Goal: Task Accomplishment & Management: Complete application form

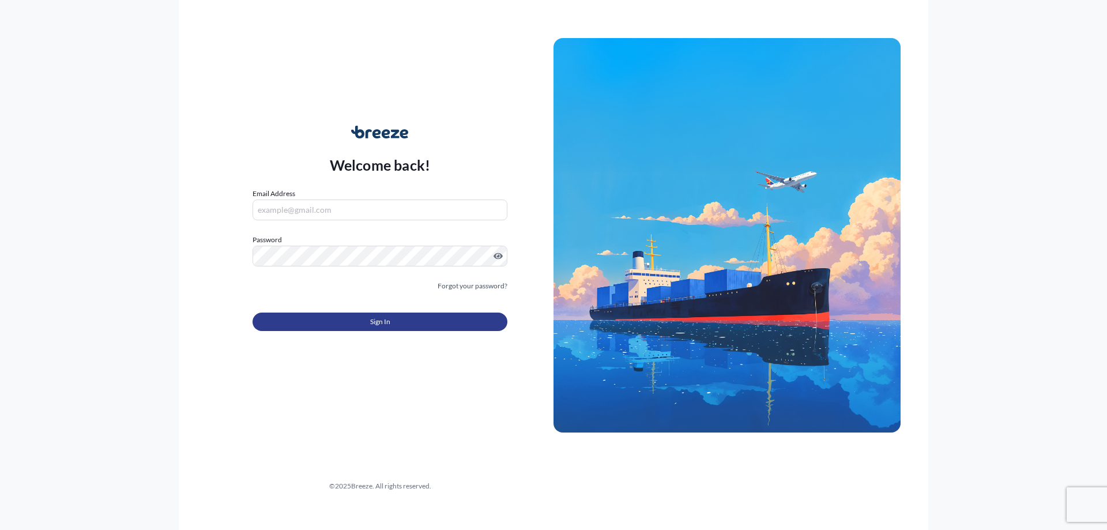
type input "[PERSON_NAME][EMAIL_ADDRESS][PERSON_NAME][DOMAIN_NAME]"
click at [426, 319] on button "Sign In" at bounding box center [380, 322] width 255 height 18
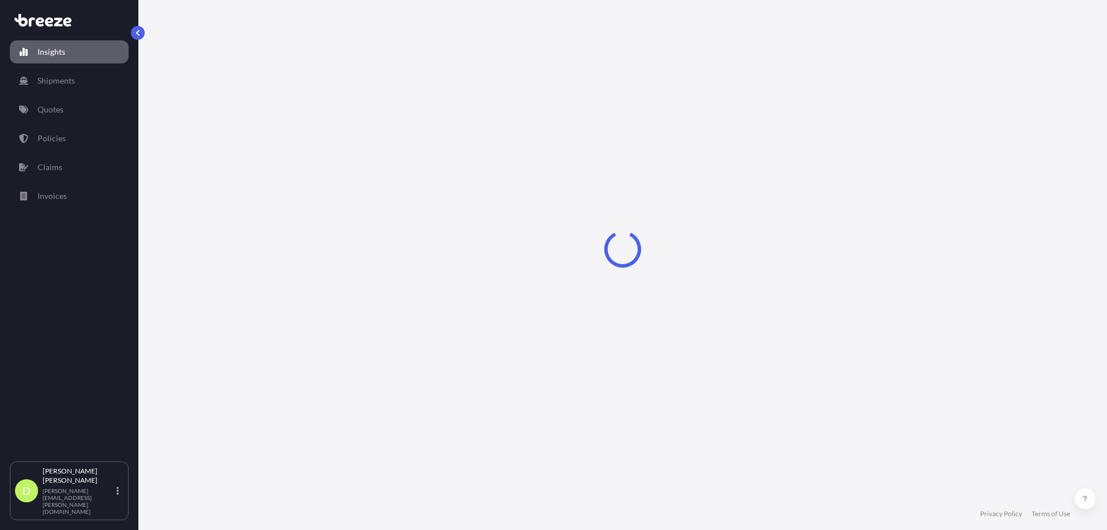
select select "2025"
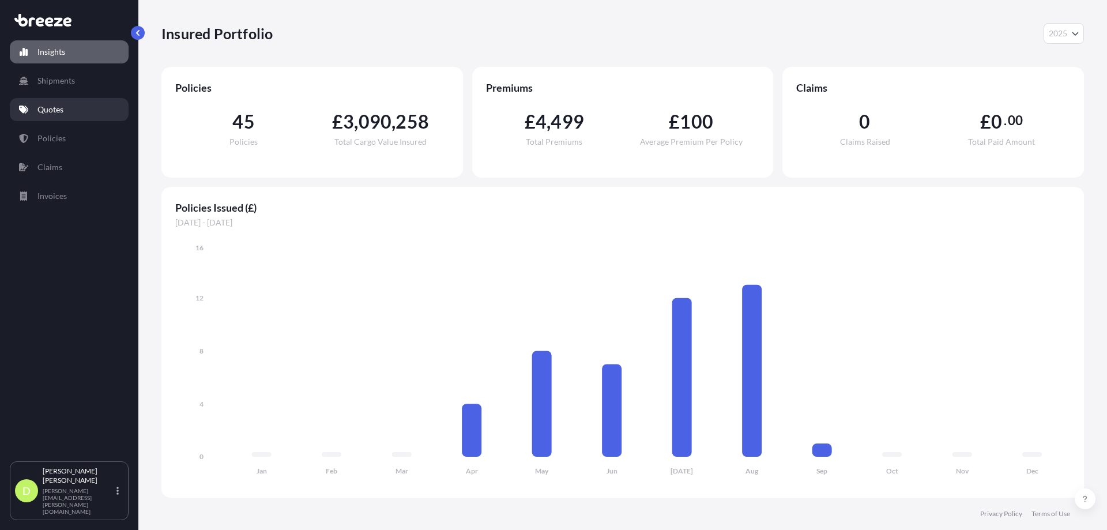
click at [61, 106] on p "Quotes" at bounding box center [50, 110] width 26 height 12
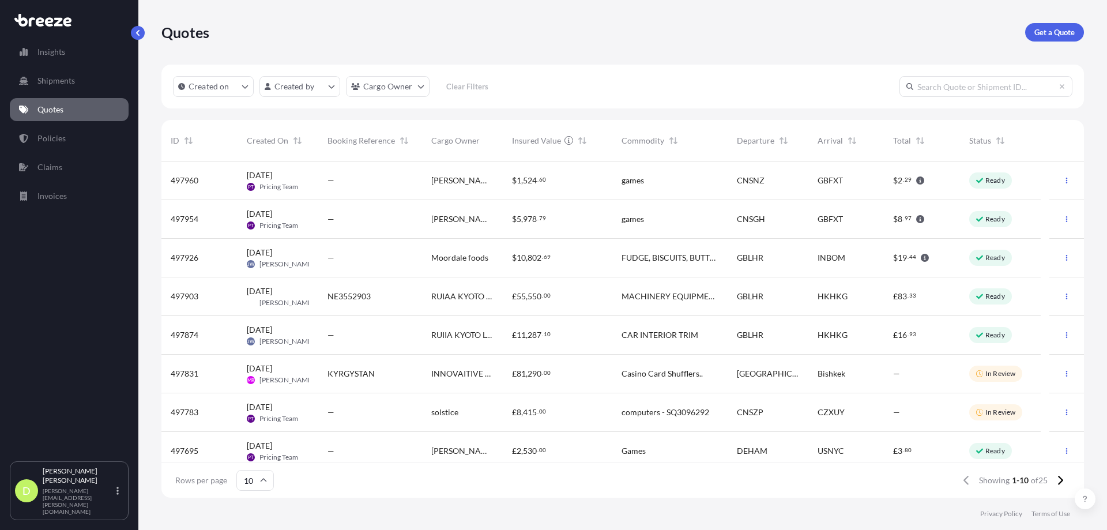
click at [971, 87] on input "text" at bounding box center [986, 86] width 173 height 21
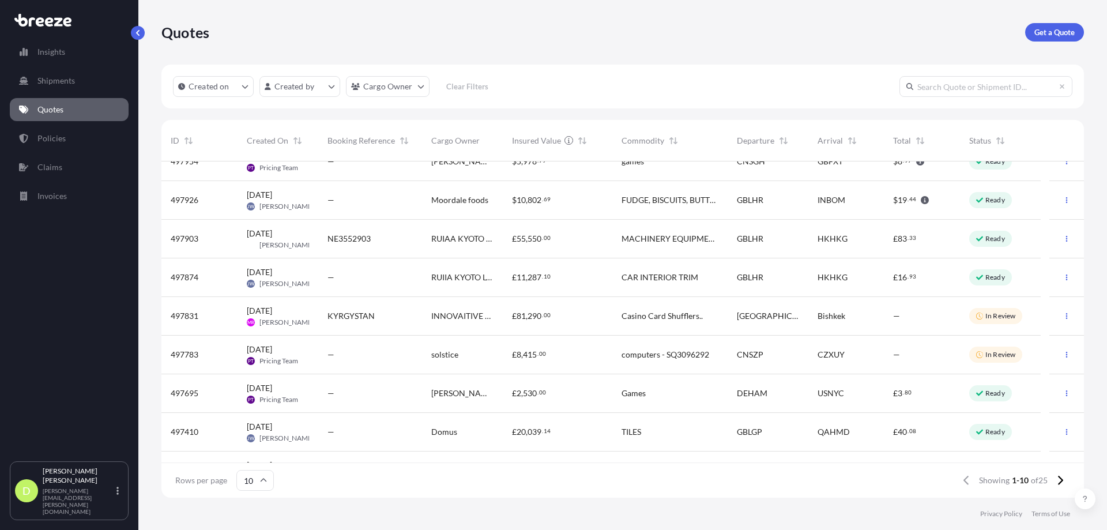
scroll to position [85, 0]
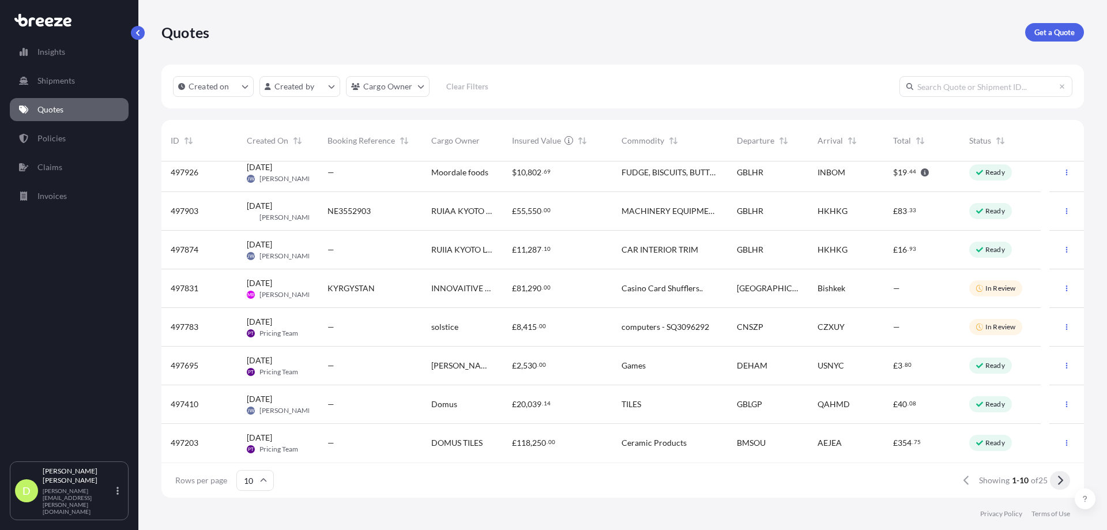
click at [1060, 483] on icon at bounding box center [1060, 480] width 5 height 9
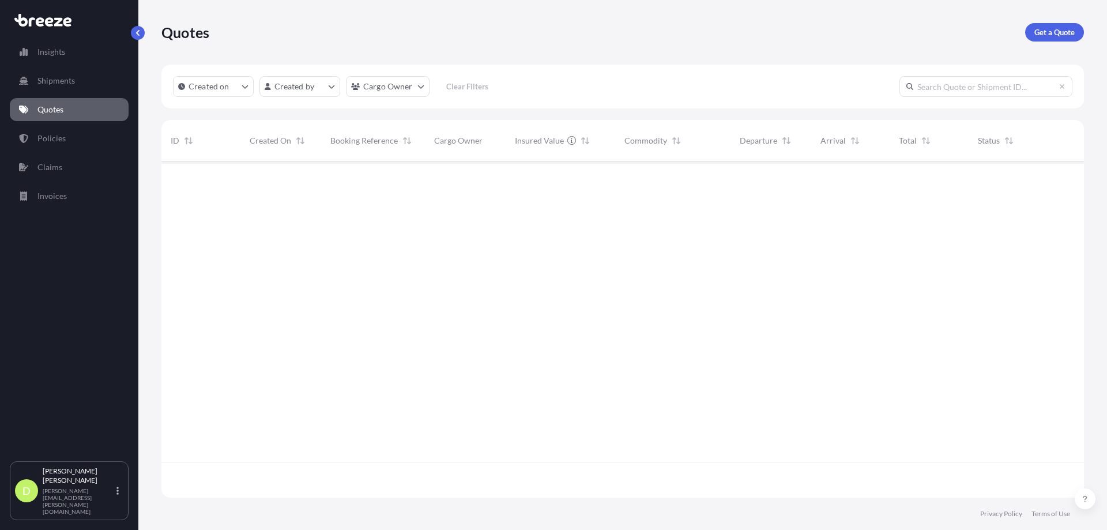
scroll to position [0, 0]
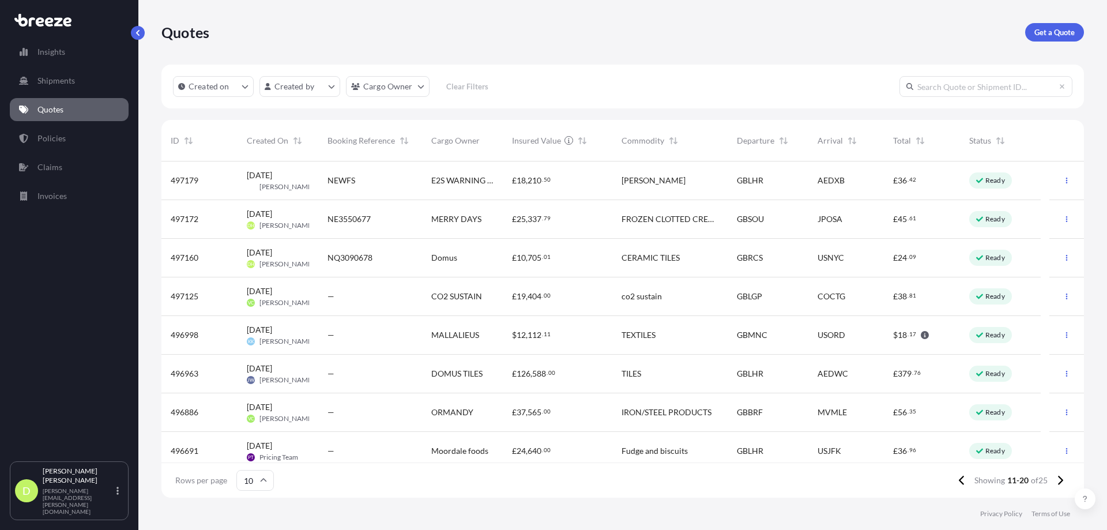
click at [332, 219] on span "NE3550677" at bounding box center [349, 219] width 43 height 12
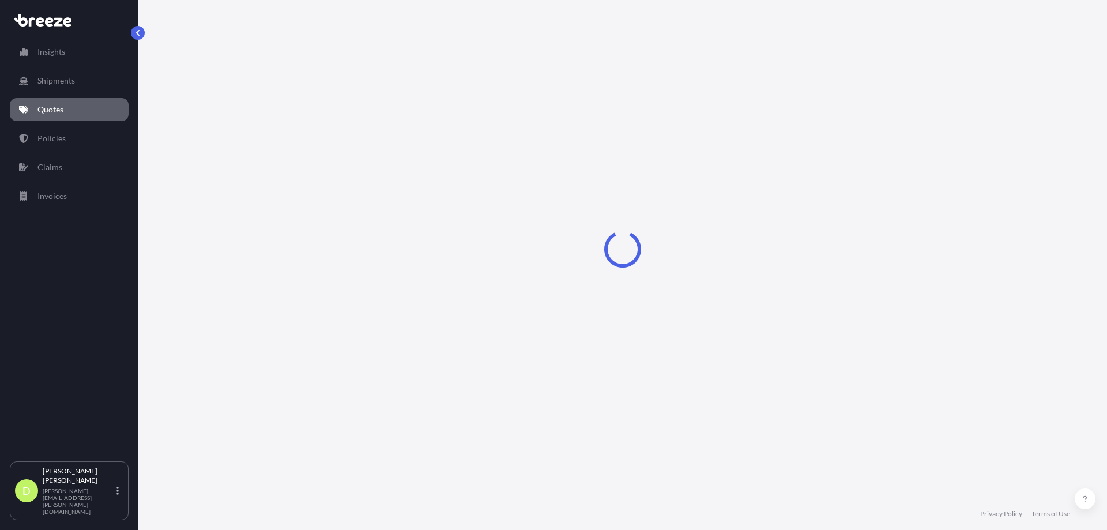
select select "Road"
select select "Sea"
select select "2"
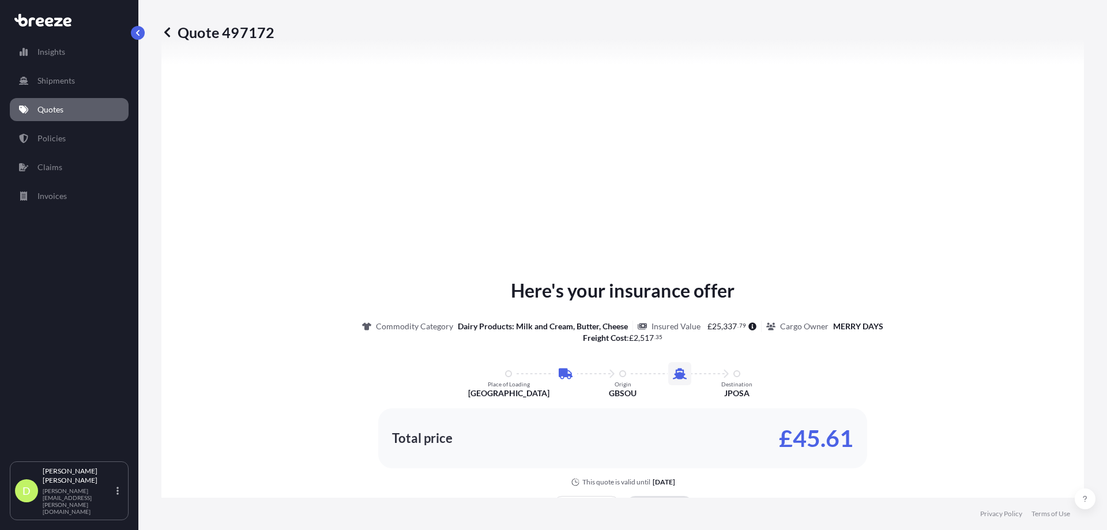
scroll to position [1393, 0]
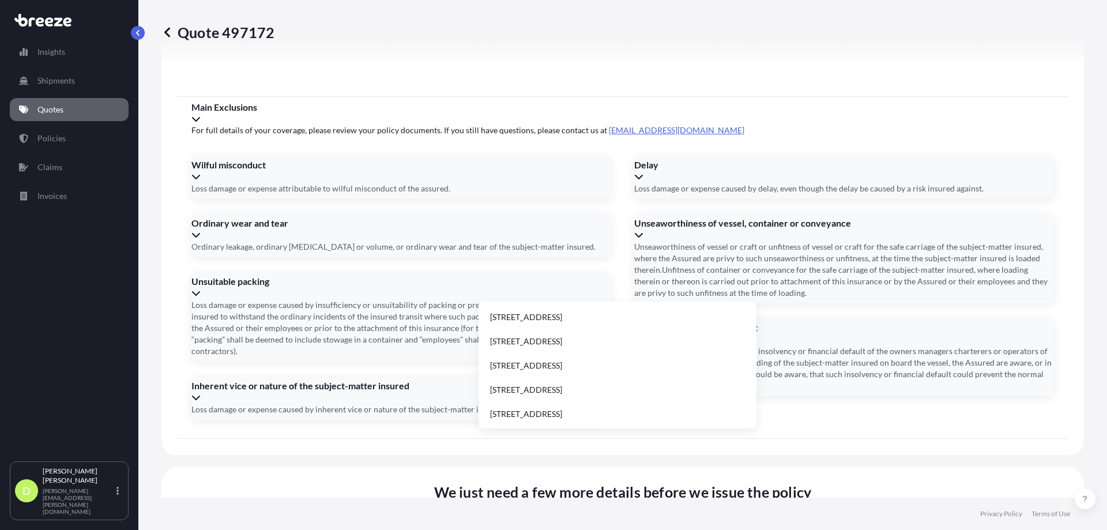
type input "3"
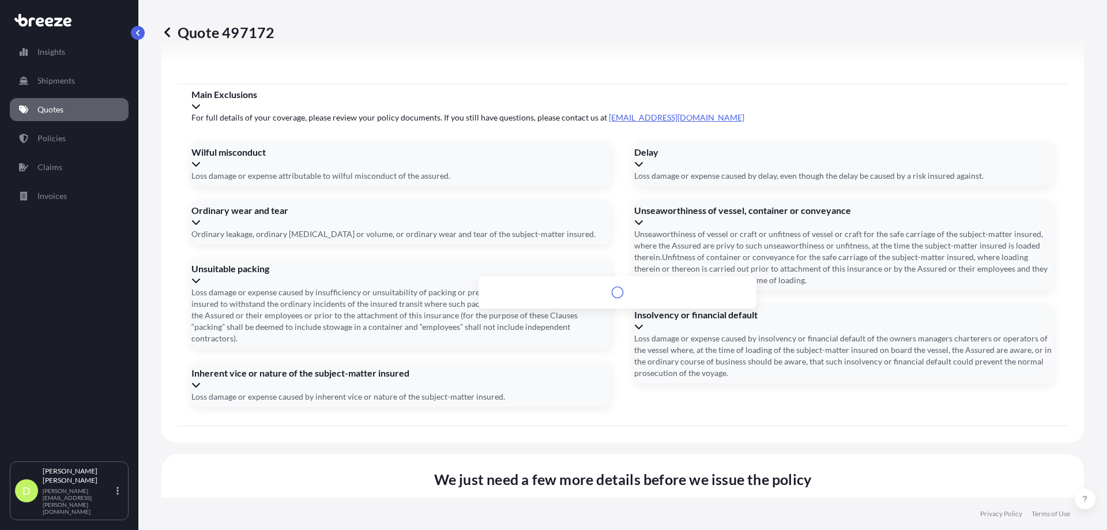
scroll to position [0, 0]
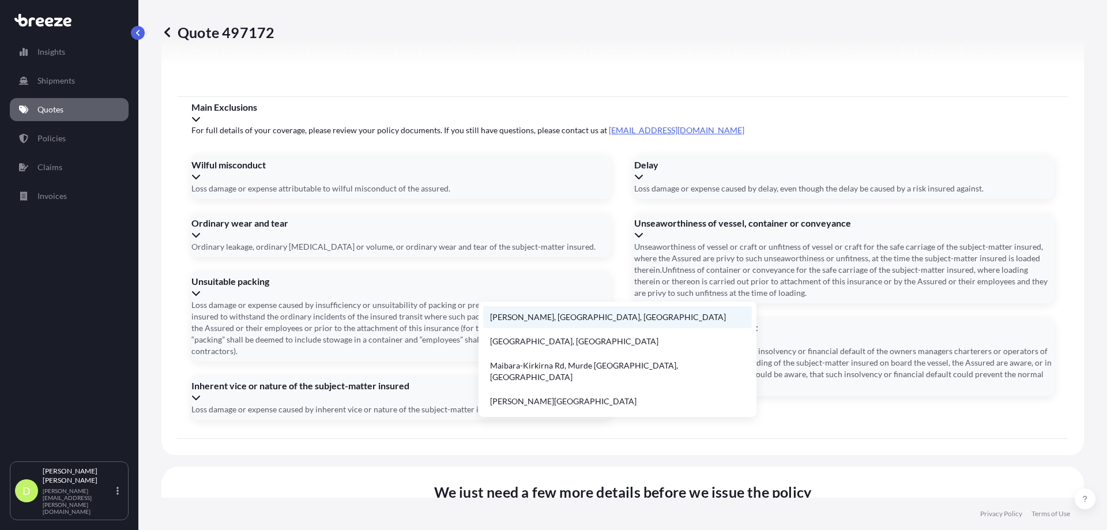
click at [553, 321] on li "[PERSON_NAME], [GEOGRAPHIC_DATA], [GEOGRAPHIC_DATA]" at bounding box center [617, 317] width 269 height 22
type input "[PERSON_NAME], [GEOGRAPHIC_DATA], [GEOGRAPHIC_DATA]"
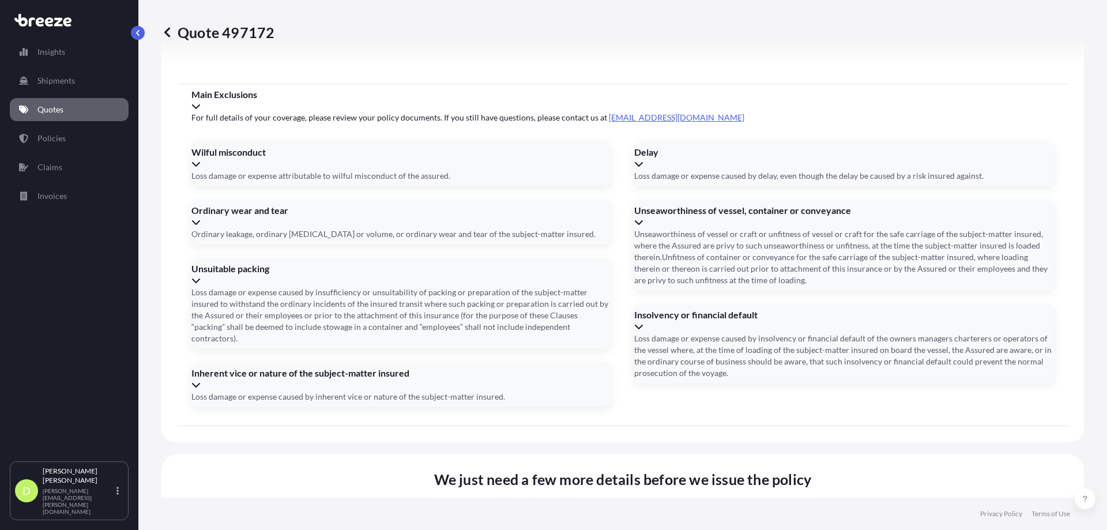
type input "s"
type input "SZLU2062468"
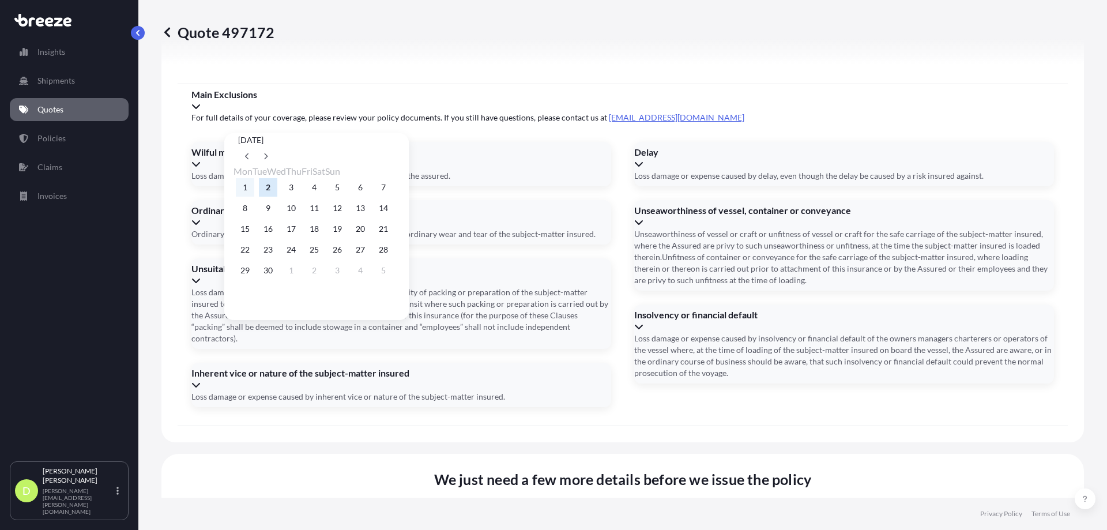
click at [245, 191] on button "1" at bounding box center [245, 187] width 18 height 18
type input "[DATE]"
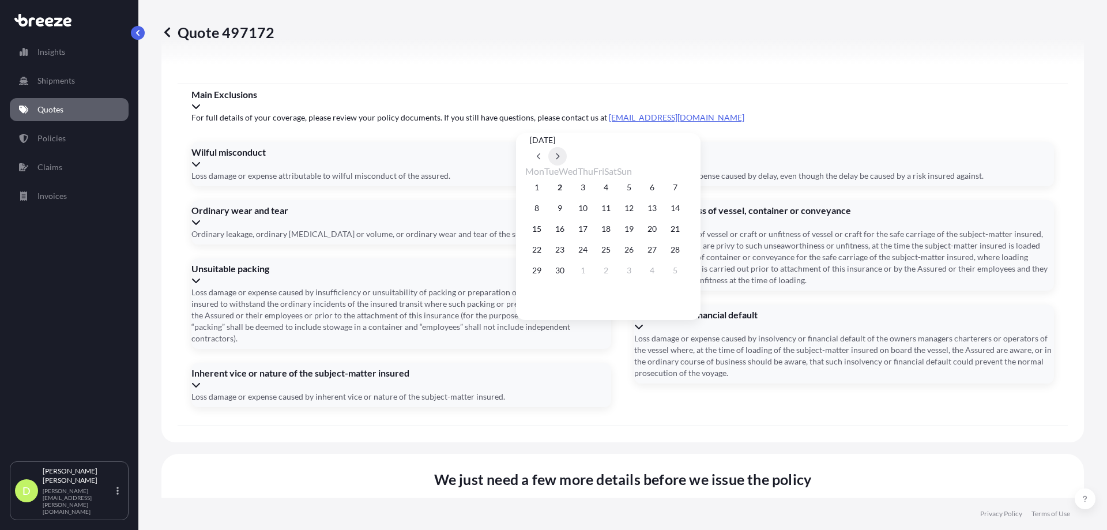
click at [560, 153] on icon at bounding box center [557, 156] width 5 height 7
click at [615, 213] on button "9" at bounding box center [606, 208] width 18 height 18
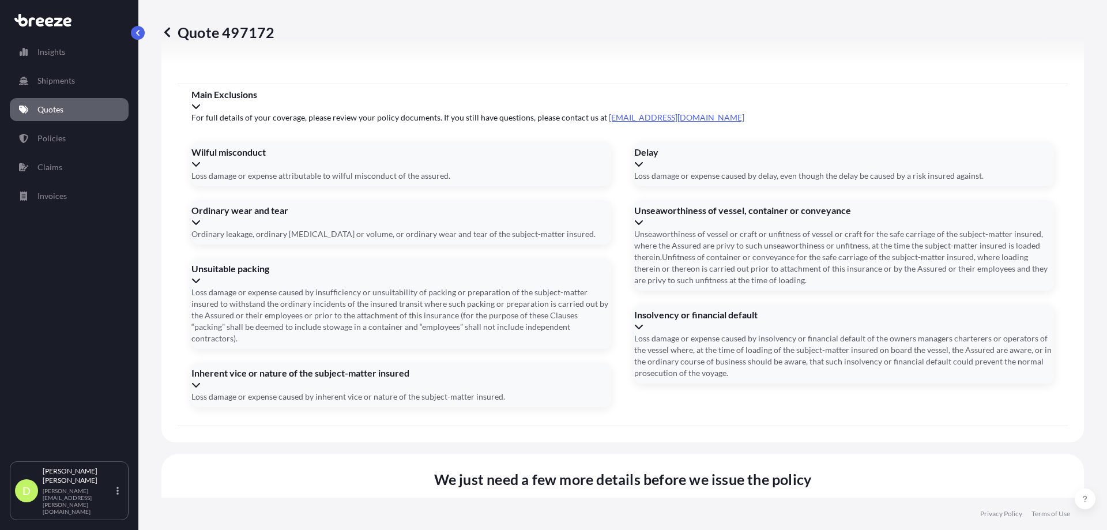
type input "[DATE]"
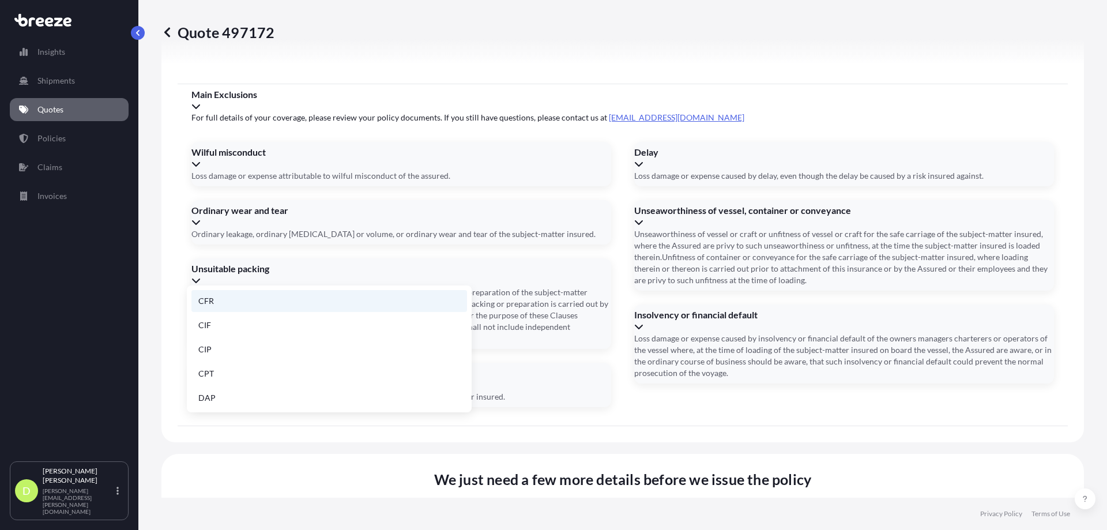
click at [207, 308] on li "CFR" at bounding box center [329, 301] width 276 height 22
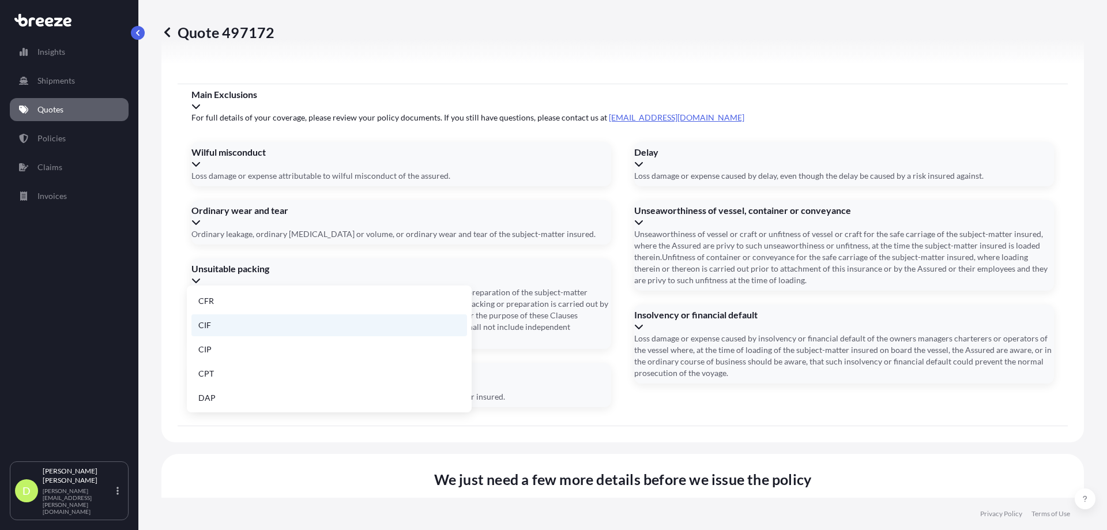
click at [224, 329] on li "CIF" at bounding box center [329, 325] width 276 height 22
type input "CIF"
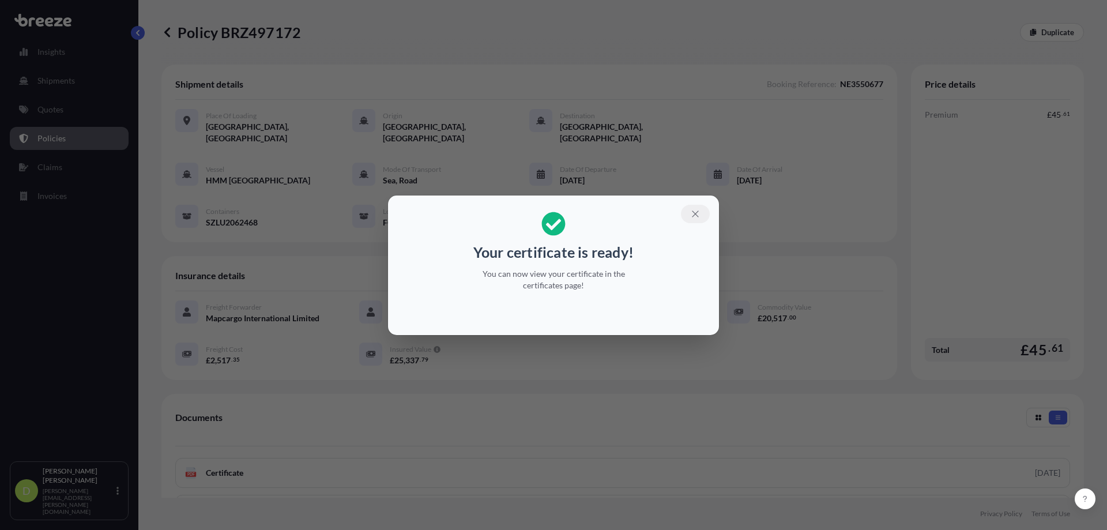
click at [698, 215] on icon "button" at bounding box center [695, 214] width 10 height 10
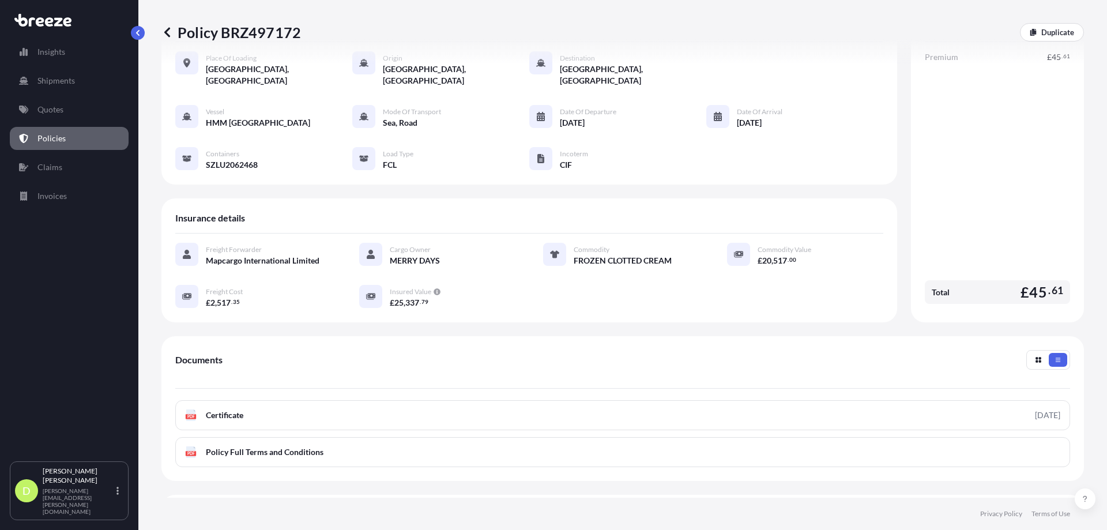
scroll to position [115, 0]
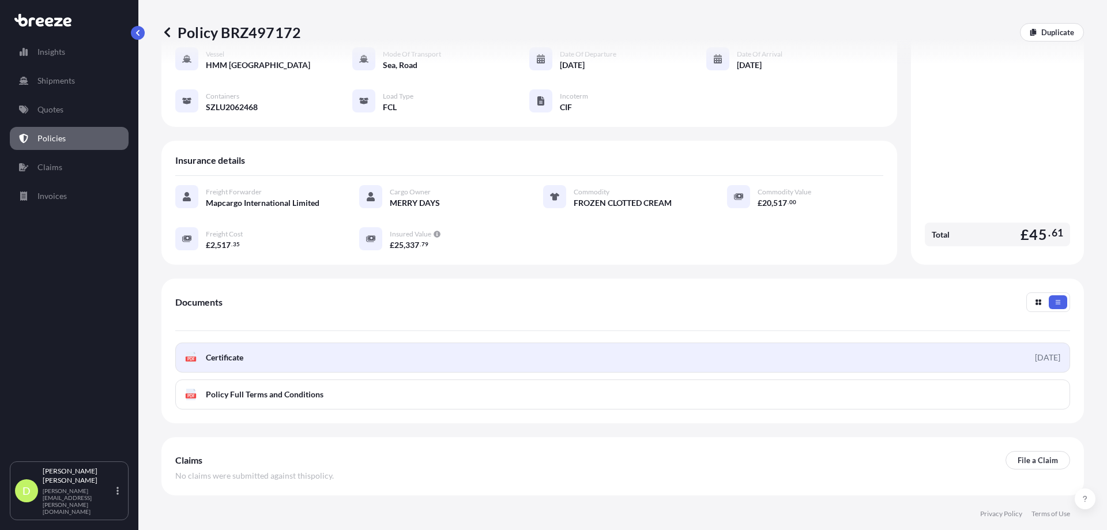
click at [231, 352] on span "Certificate" at bounding box center [224, 358] width 37 height 12
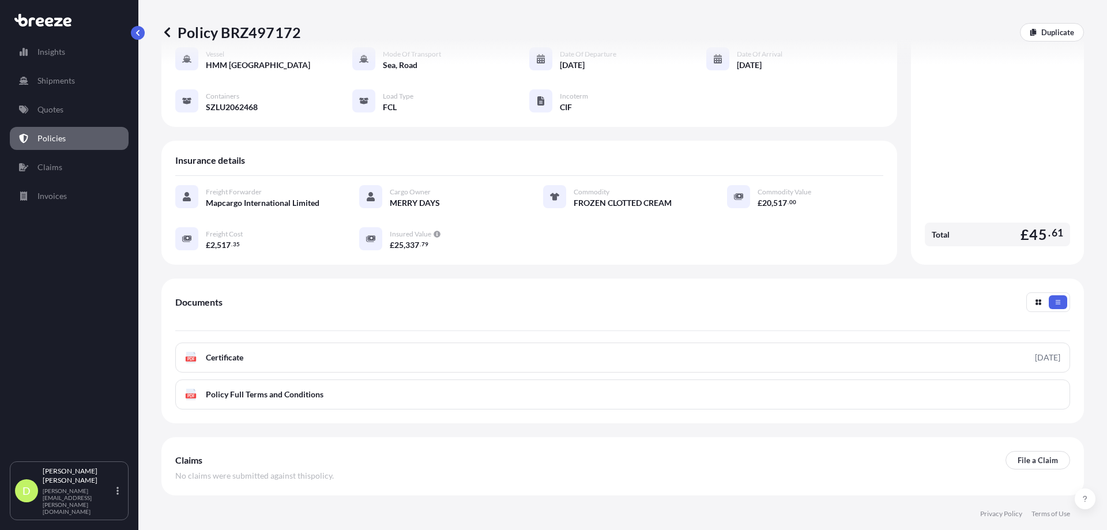
scroll to position [0, 0]
